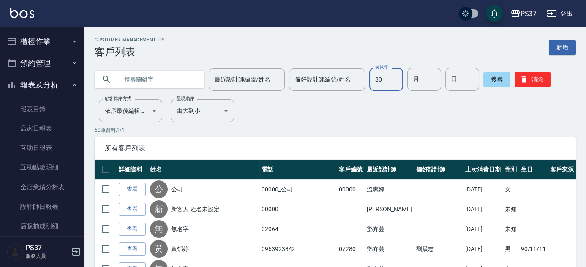
type input "80"
type input "07"
type input "12"
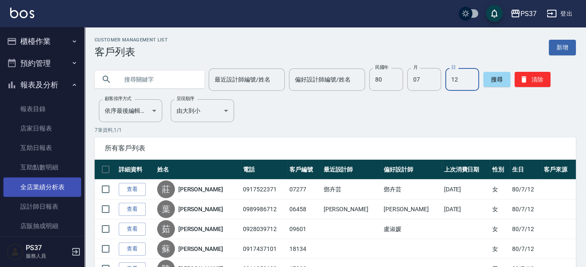
click at [44, 182] on link "全店業績分析表" at bounding box center [42, 186] width 78 height 19
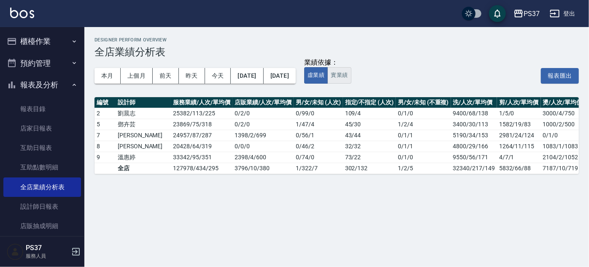
click at [351, 76] on button "實業績" at bounding box center [340, 75] width 24 height 16
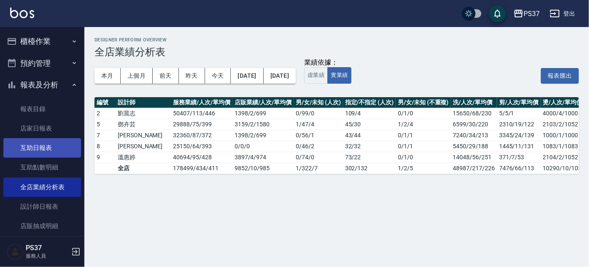
click at [38, 139] on link "互助日報表" at bounding box center [42, 147] width 78 height 19
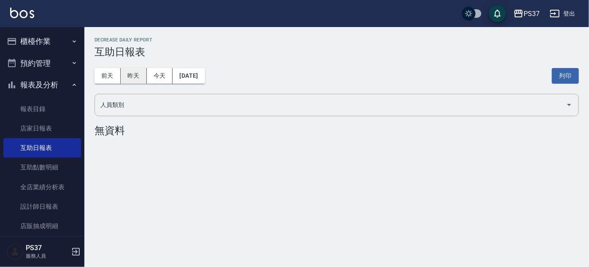
click at [139, 75] on button "昨天" at bounding box center [134, 76] width 26 height 16
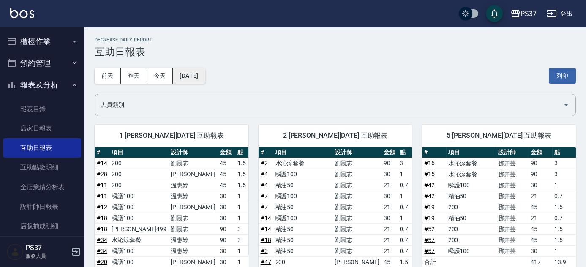
click at [205, 75] on button "[DATE]" at bounding box center [189, 76] width 32 height 16
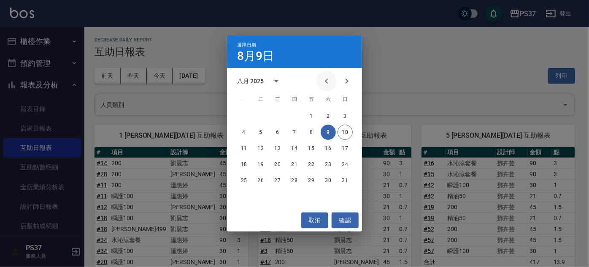
click at [322, 84] on icon "Previous month" at bounding box center [327, 81] width 10 height 10
click at [279, 135] on button "9" at bounding box center [277, 132] width 15 height 15
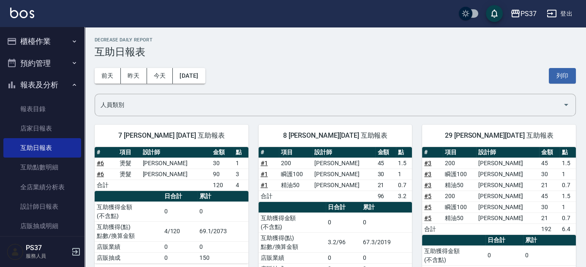
scroll to position [38, 0]
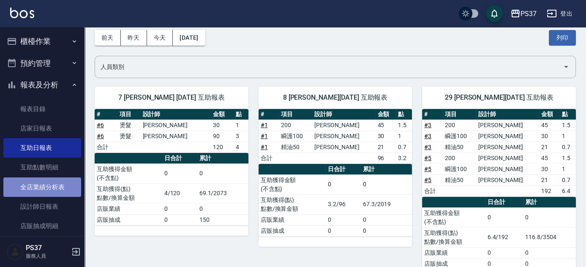
click at [50, 179] on link "全店業績分析表" at bounding box center [42, 186] width 78 height 19
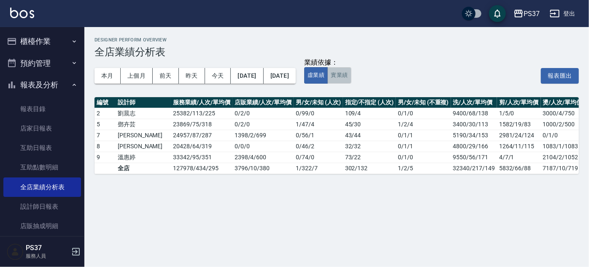
click at [351, 76] on button "實業績" at bounding box center [340, 75] width 24 height 16
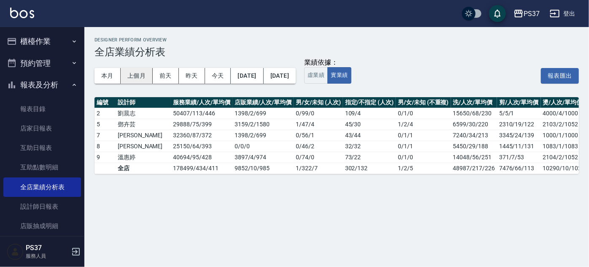
click at [136, 75] on button "上個月" at bounding box center [137, 76] width 32 height 16
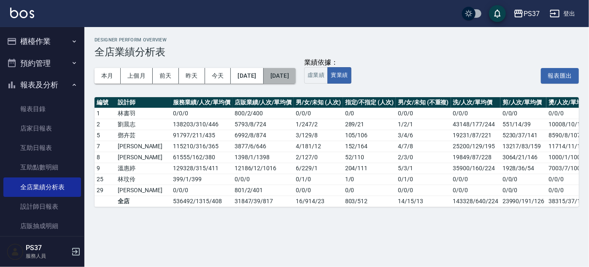
click at [296, 80] on button "[DATE]" at bounding box center [280, 76] width 32 height 16
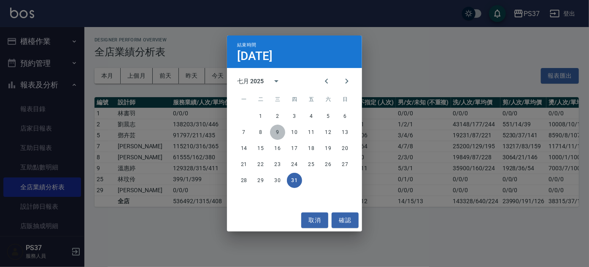
click at [277, 136] on button "9" at bounding box center [277, 132] width 15 height 15
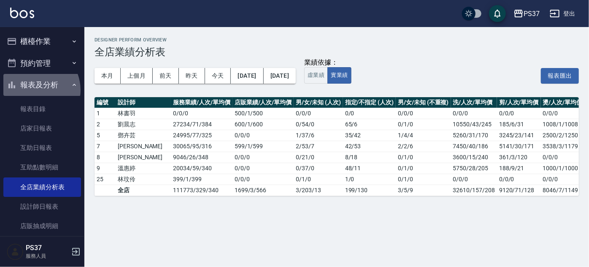
click at [35, 90] on button "報表及分析" at bounding box center [42, 85] width 78 height 22
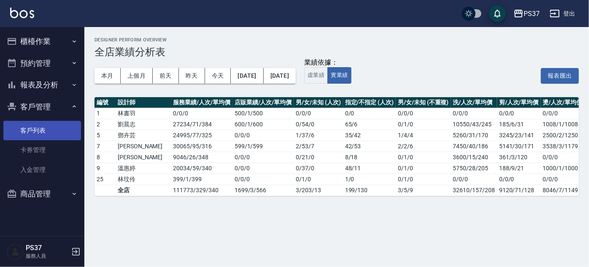
click at [43, 124] on link "客戶列表" at bounding box center [42, 130] width 78 height 19
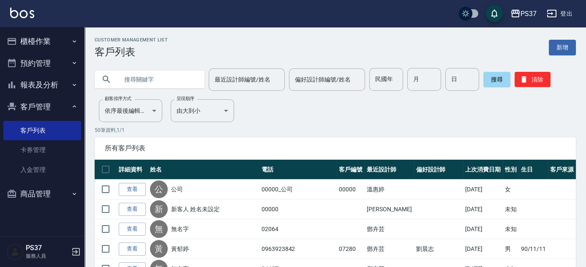
click at [46, 106] on button "客戶管理" at bounding box center [42, 107] width 78 height 22
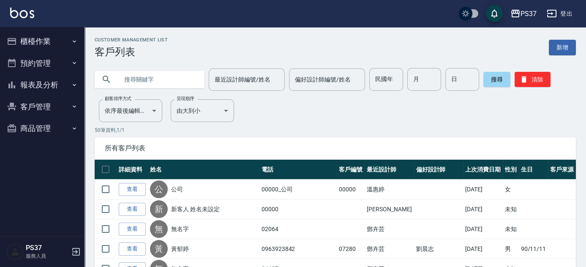
click at [296, 127] on p "50 筆資料, 1 / 1" at bounding box center [335, 130] width 481 height 8
click at [533, 79] on button "清除" at bounding box center [532, 79] width 36 height 15
click at [60, 84] on button "報表及分析" at bounding box center [42, 85] width 78 height 22
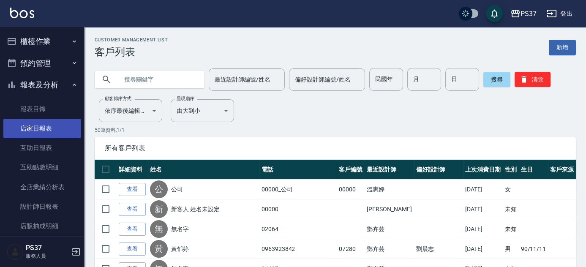
click at [36, 130] on link "店家日報表" at bounding box center [42, 128] width 78 height 19
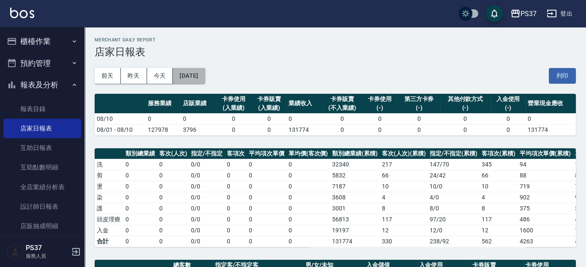
click at [194, 76] on button "[DATE]" at bounding box center [189, 76] width 32 height 16
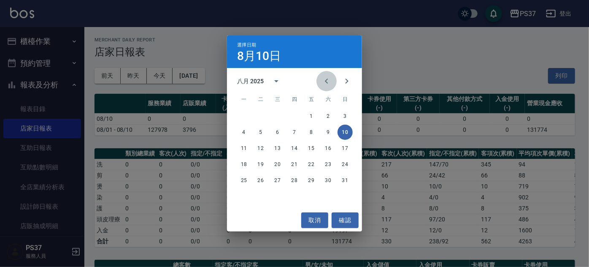
click at [330, 84] on icon "Previous month" at bounding box center [327, 81] width 10 height 10
click at [276, 131] on button "9" at bounding box center [277, 132] width 15 height 15
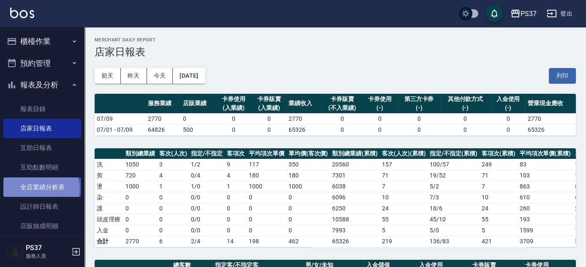
click at [40, 189] on link "全店業績分析表" at bounding box center [42, 186] width 78 height 19
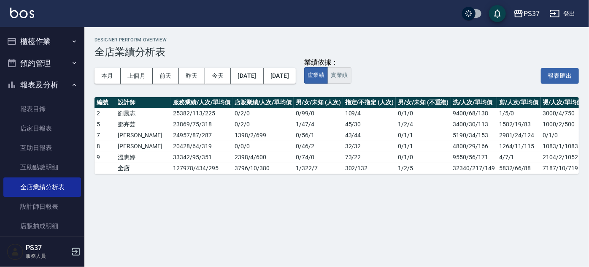
click at [351, 81] on button "實業績" at bounding box center [340, 75] width 24 height 16
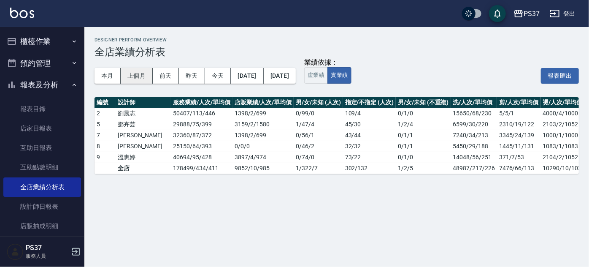
click at [134, 72] on button "上個月" at bounding box center [137, 76] width 32 height 16
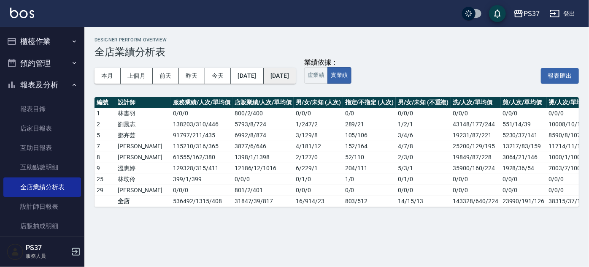
click at [296, 80] on button "[DATE]" at bounding box center [280, 76] width 32 height 16
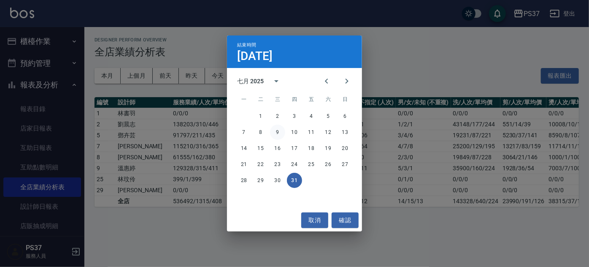
click at [278, 133] on button "9" at bounding box center [277, 132] width 15 height 15
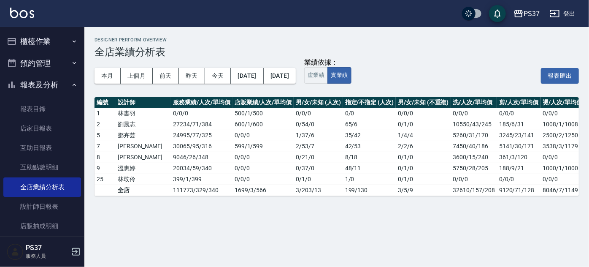
click at [46, 87] on button "報表及分析" at bounding box center [42, 85] width 78 height 22
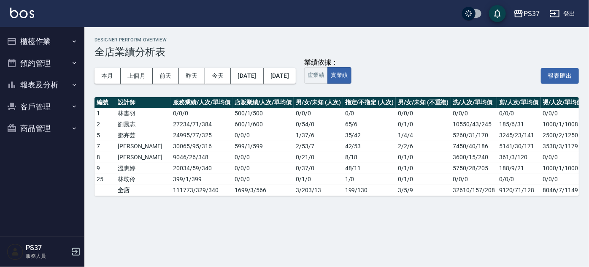
click at [46, 107] on button "客戶管理" at bounding box center [42, 107] width 78 height 22
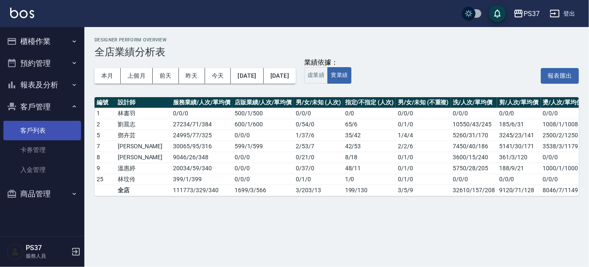
click at [47, 133] on link "客戶列表" at bounding box center [42, 130] width 78 height 19
